Goal: Information Seeking & Learning: Learn about a topic

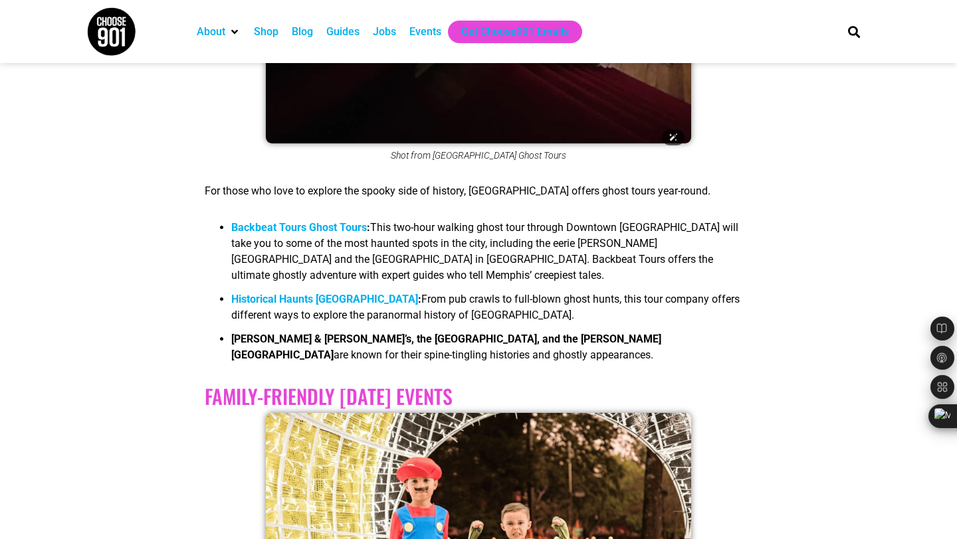
scroll to position [1466, 0]
click at [298, 223] on b "Backbeat Tours Ghost Tours" at bounding box center [299, 227] width 136 height 13
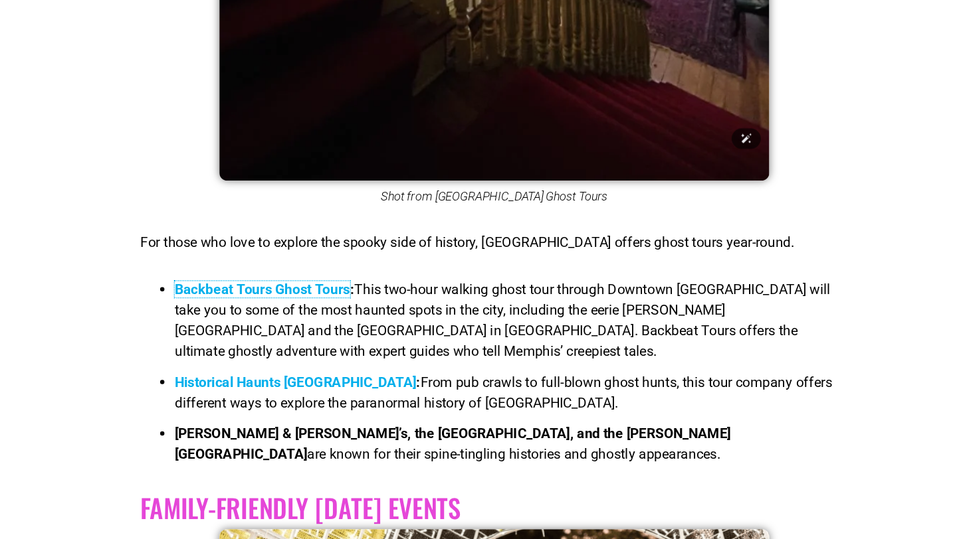
scroll to position [1363, 0]
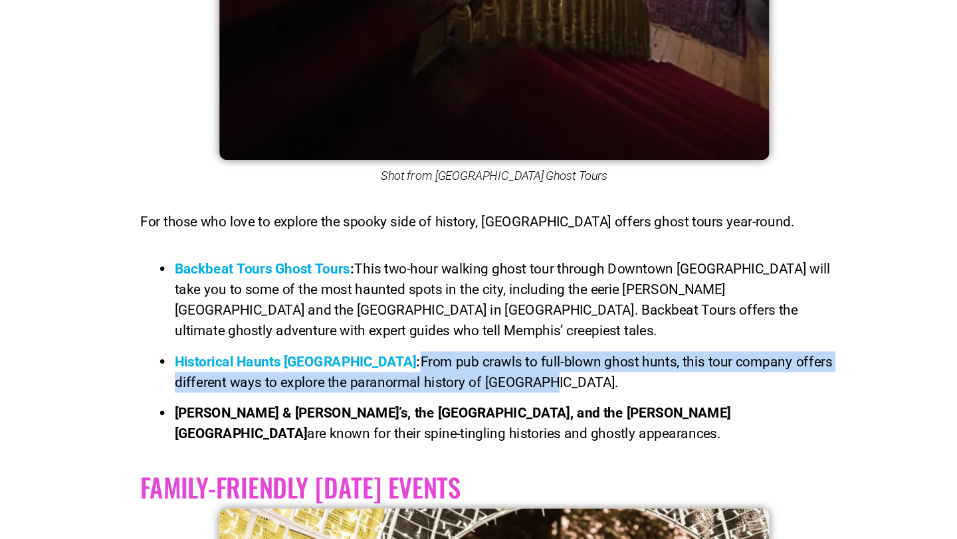
drag, startPoint x: 373, startPoint y: 397, endPoint x: 488, endPoint y: 421, distance: 117.4
click at [488, 421] on li "Historical Haunts Memphis : From pub crawls to full-blown ghost hunts, this tou…" at bounding box center [491, 414] width 521 height 40
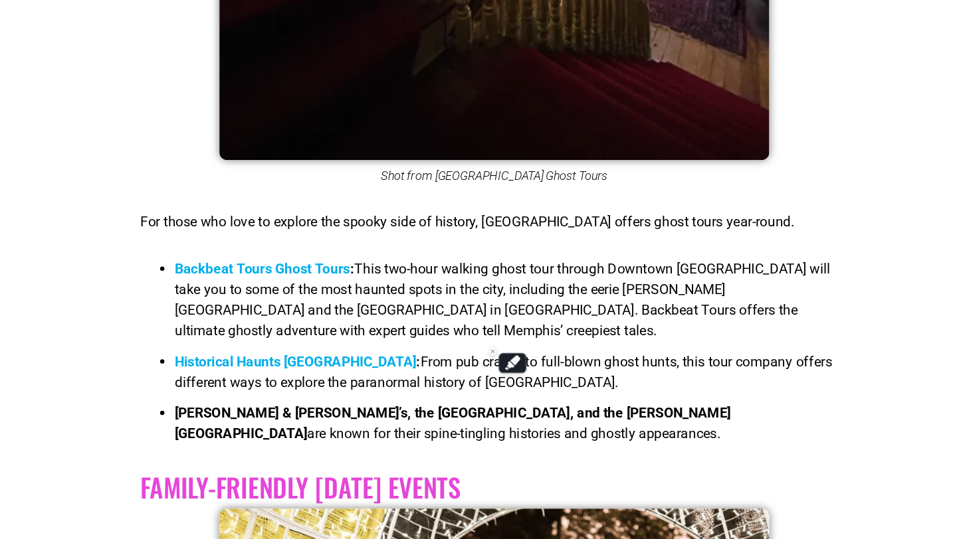
click at [410, 357] on span "This two-hour walking ghost tour through Downtown [GEOGRAPHIC_DATA] will take y…" at bounding box center [484, 354] width 507 height 60
click at [348, 328] on b "Backbeat Tours Ghost Tours" at bounding box center [299, 330] width 136 height 13
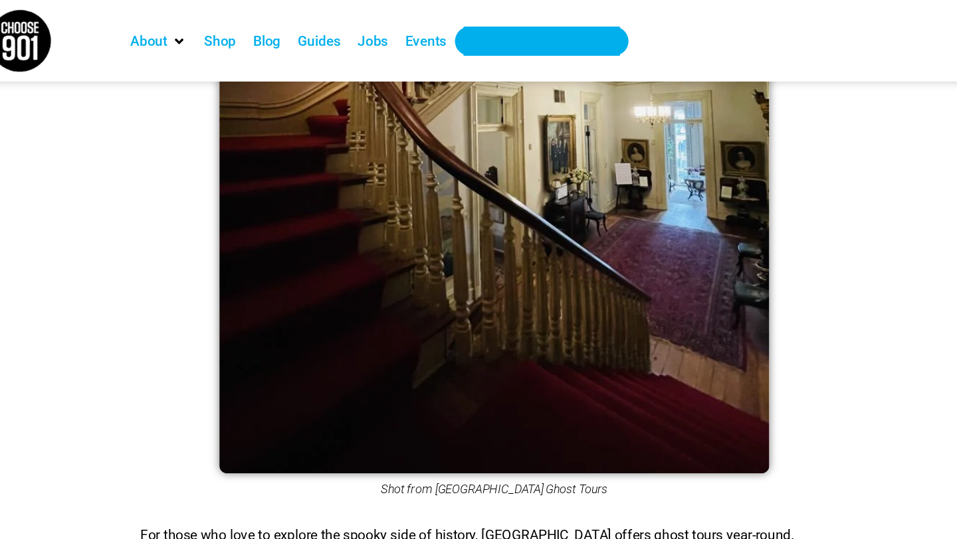
scroll to position [1241, 0]
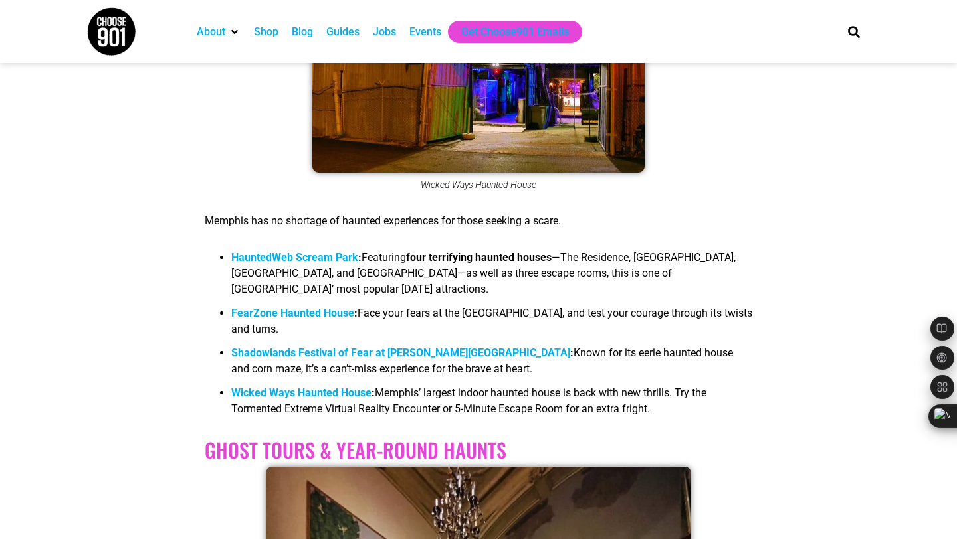
scroll to position [576, 0]
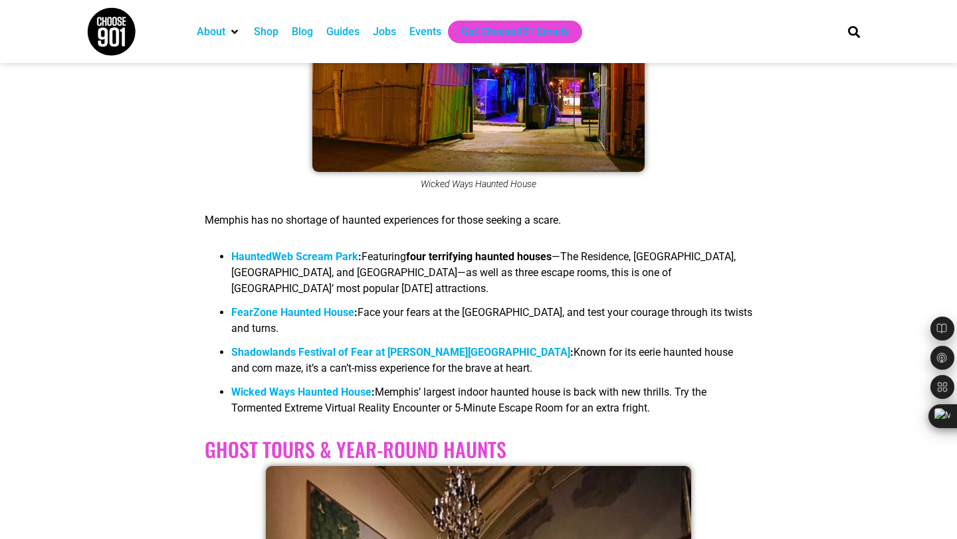
click at [288, 253] on b "HauntedWeb Scream Park" at bounding box center [294, 256] width 127 height 13
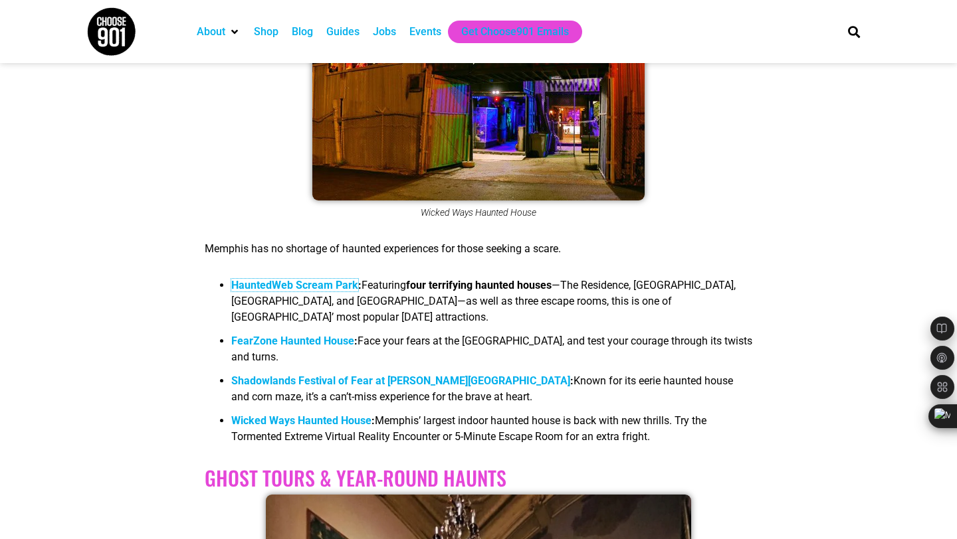
scroll to position [546, 0]
